Goal: Information Seeking & Learning: Learn about a topic

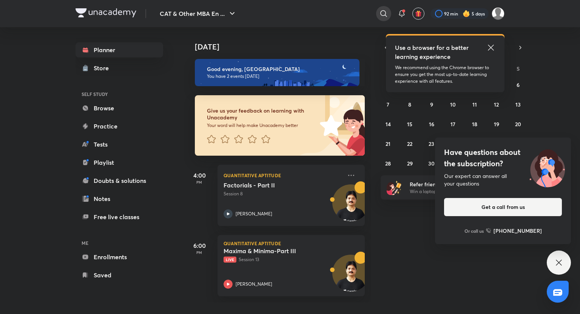
click at [385, 11] on icon at bounding box center [383, 13] width 9 height 9
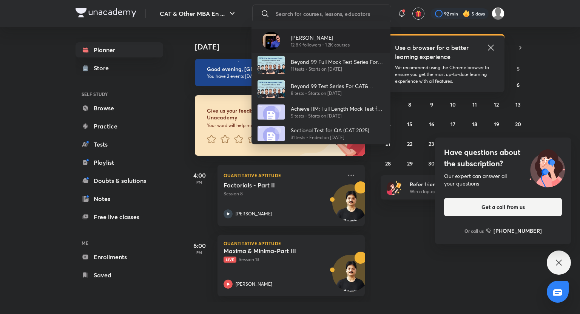
click at [329, 35] on p "[PERSON_NAME]" at bounding box center [320, 38] width 59 height 8
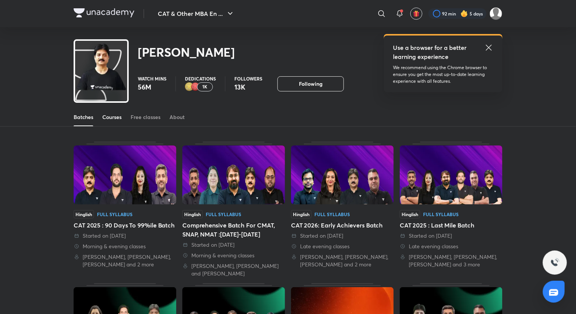
click at [121, 117] on div "Courses" at bounding box center [111, 117] width 19 height 8
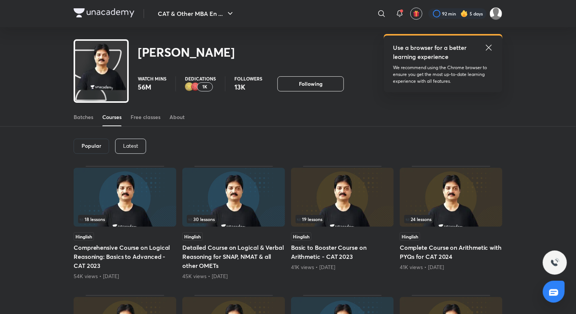
click at [142, 152] on div "Latest" at bounding box center [130, 146] width 31 height 15
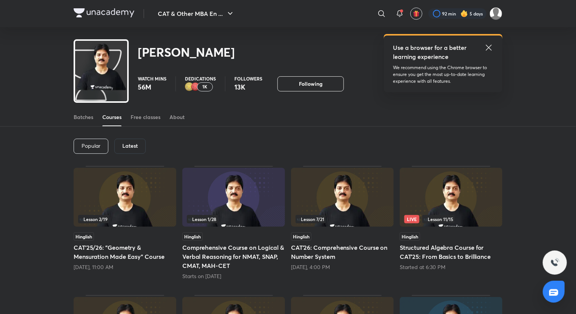
click at [451, 266] on div "Started at 6:30 PM" at bounding box center [451, 267] width 103 height 8
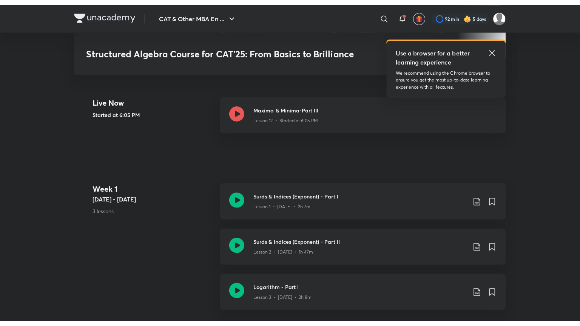
scroll to position [306, 0]
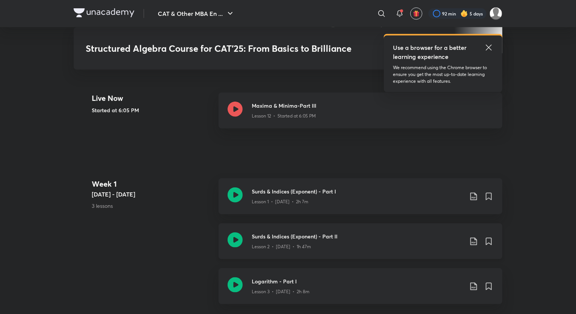
click at [239, 243] on icon at bounding box center [235, 239] width 15 height 15
